Goal: Information Seeking & Learning: Learn about a topic

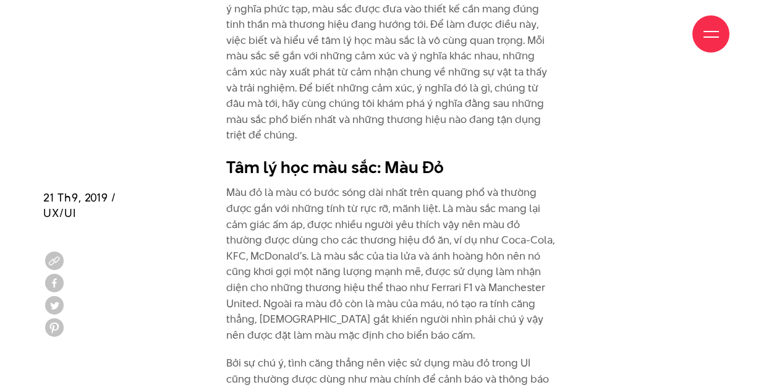
scroll to position [1636, 0]
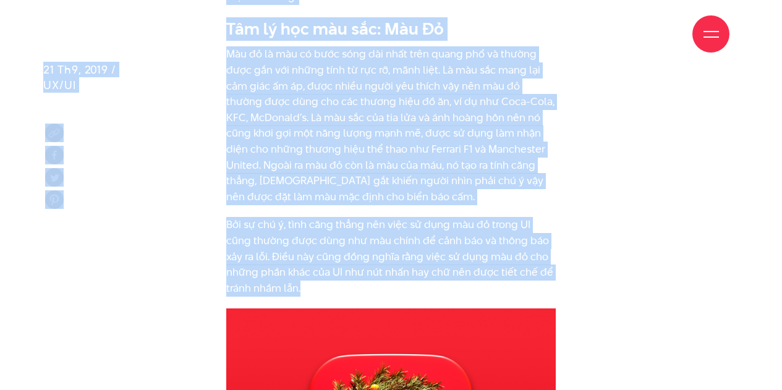
drag, startPoint x: 207, startPoint y: 34, endPoint x: 297, endPoint y: 277, distance: 258.8
copy div "Lore ipsum Do si Amet co Adi elit Sedd ei Tempo inc Utla etdol Ma al Enim ad Mi…"
click at [347, 145] on p "Màu đỏ là màu có bước sóng dài nhất trên quang phổ và thường được gắn với những…" at bounding box center [390, 125] width 329 height 158
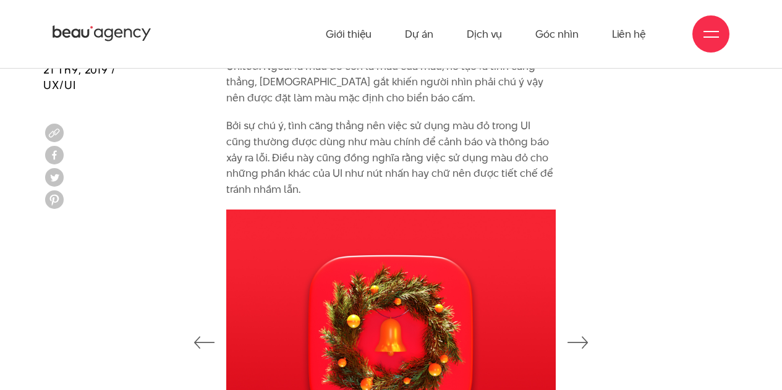
scroll to position [1734, 0]
click at [356, 161] on p "Bởi sự chú ý, tình căng thẳng nên việc sử dụng màu đỏ trong UI cũng thường được…" at bounding box center [390, 158] width 329 height 79
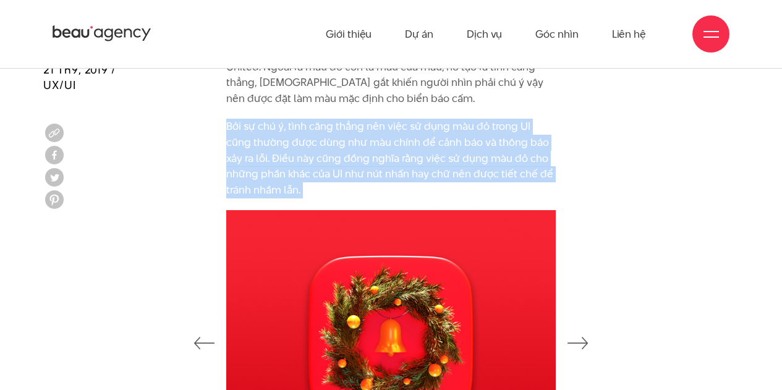
click at [356, 161] on p "Bởi sự chú ý, tình căng thẳng nên việc sử dụng màu đỏ trong UI cũng thường được…" at bounding box center [390, 158] width 329 height 79
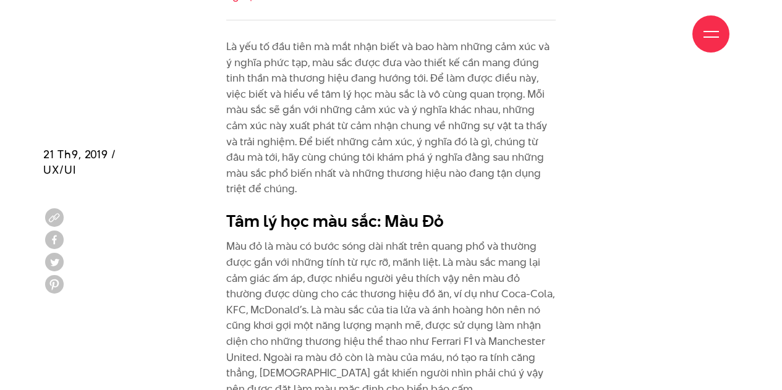
scroll to position [1539, 0]
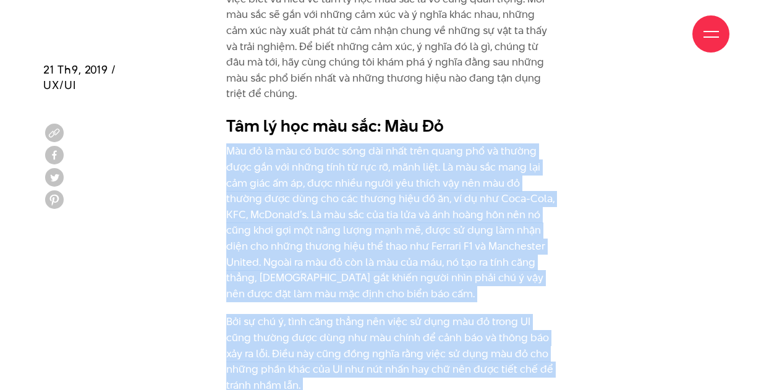
click at [274, 172] on p "Màu đỏ là màu có bước sóng dài nhất trên quang phổ và thường được gắn với những…" at bounding box center [390, 222] width 329 height 158
copy div "Lor ip do sit am cons adip eli sedd eius tempo inc ut labore etdo mag ali enima…"
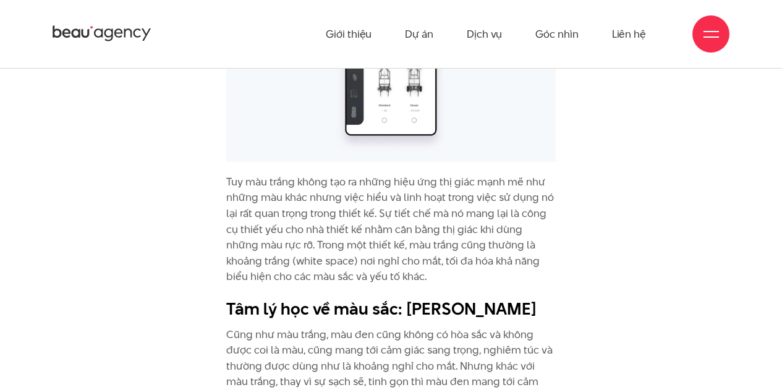
scroll to position [5720, 0]
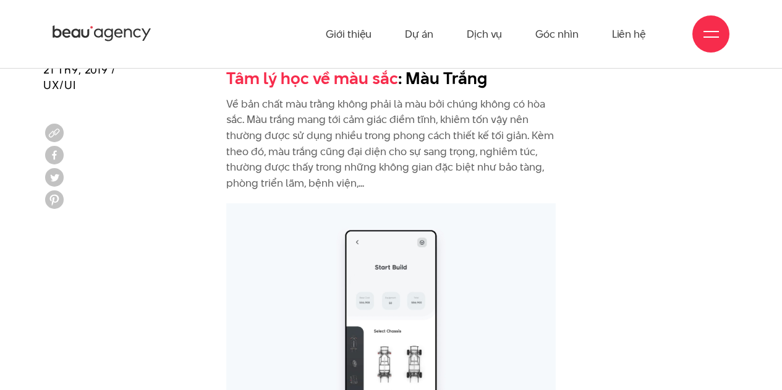
click at [353, 133] on p "Về bản chất màu trằng không phải là màu bởi chúng không có hòa sắc. Màu trắng m…" at bounding box center [390, 143] width 329 height 95
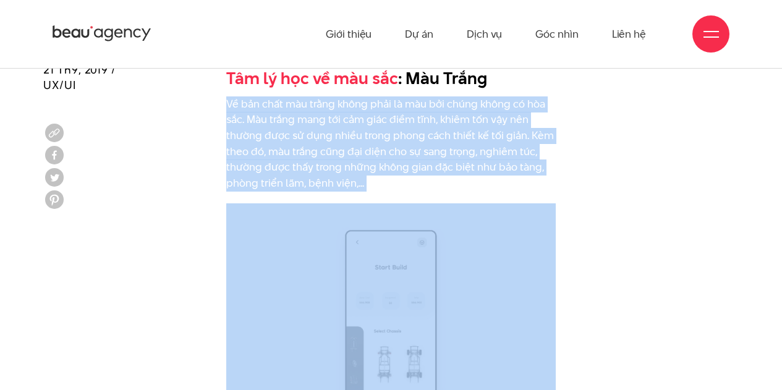
click at [353, 133] on p "Về bản chất màu trằng không phải là màu bởi chúng không có hòa sắc. Màu trắng m…" at bounding box center [390, 143] width 329 height 95
copy div "Về bản chất màu trằng không phải là màu bởi chúng không có hòa sắc. Màu trắng m…"
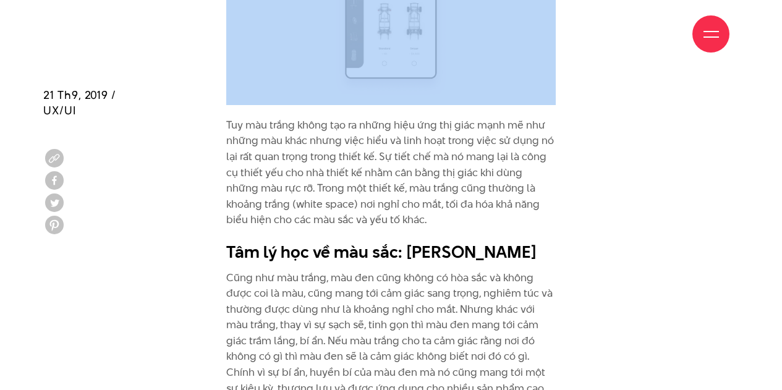
scroll to position [6088, 0]
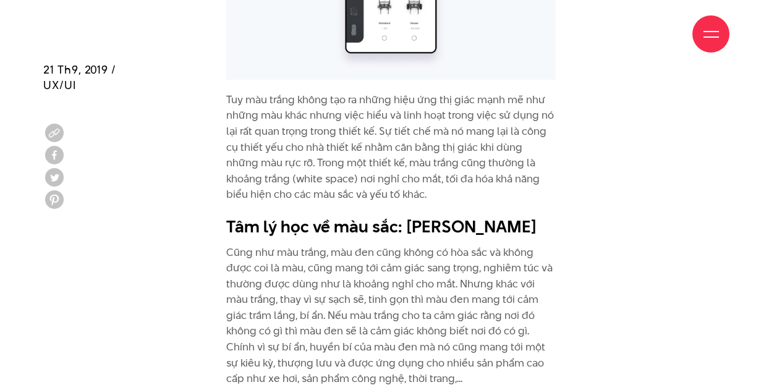
click at [316, 149] on p "Tuy màu trắng không tạo ra những hiệu ứng thị giác mạnh mẽ như những màu khác n…" at bounding box center [390, 147] width 329 height 111
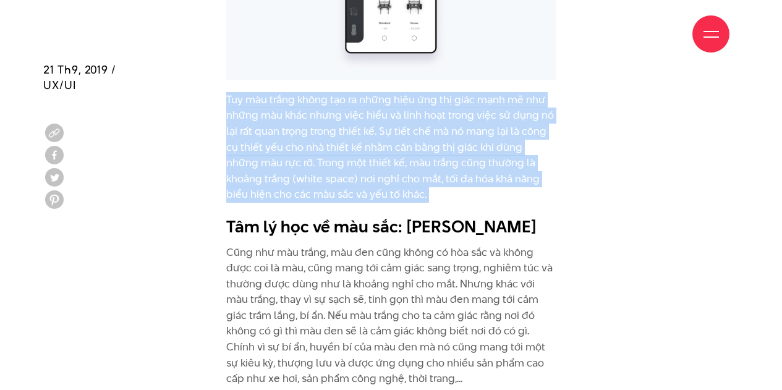
click at [316, 149] on p "Tuy màu trắng không tạo ra những hiệu ứng thị giác mạnh mẽ như những màu khác n…" at bounding box center [390, 147] width 329 height 111
copy div "Tuy màu trắng không tạo ra những hiệu ứng thị giác mạnh mẽ như những màu khác n…"
